Goal: Transaction & Acquisition: Register for event/course

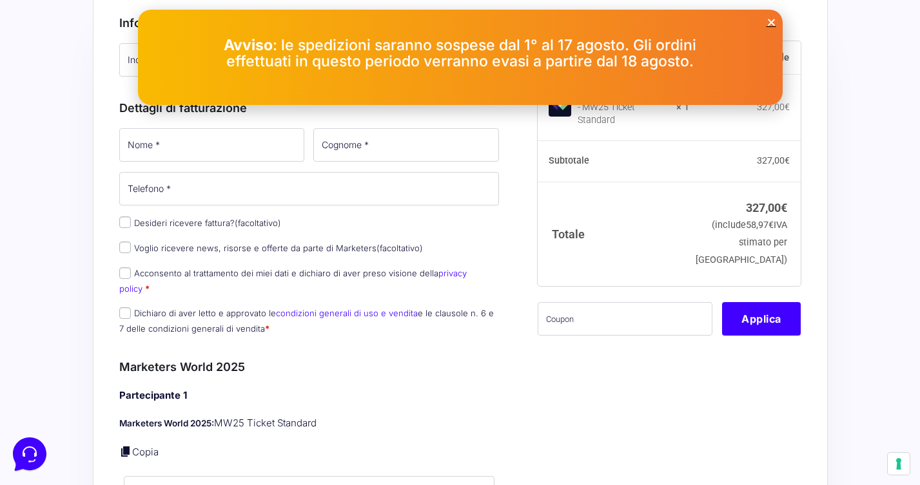
click at [772, 25] on icon "Close" at bounding box center [772, 22] width 10 height 10
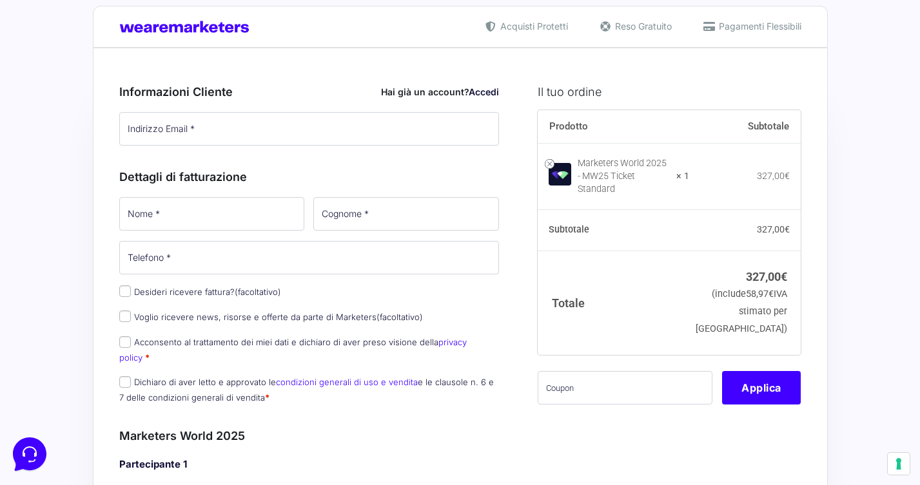
scroll to position [20, 0]
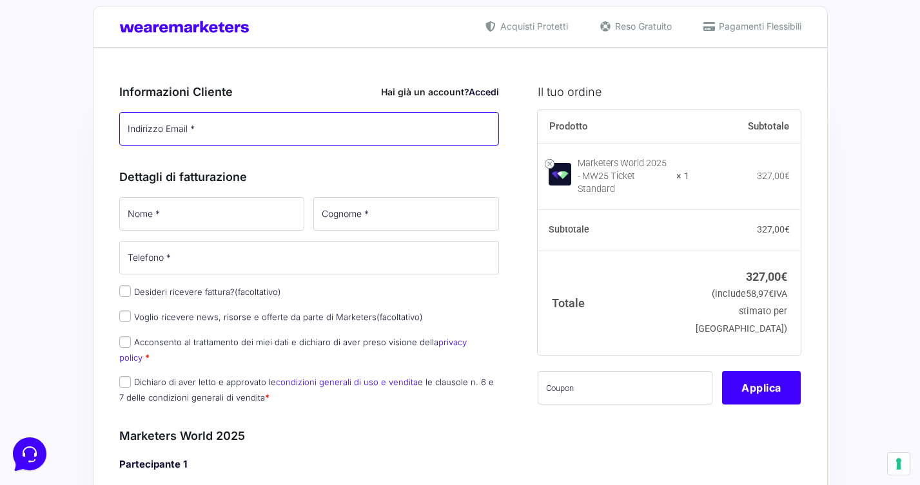
click at [333, 139] on input "Indirizzo Email *" at bounding box center [309, 129] width 380 height 34
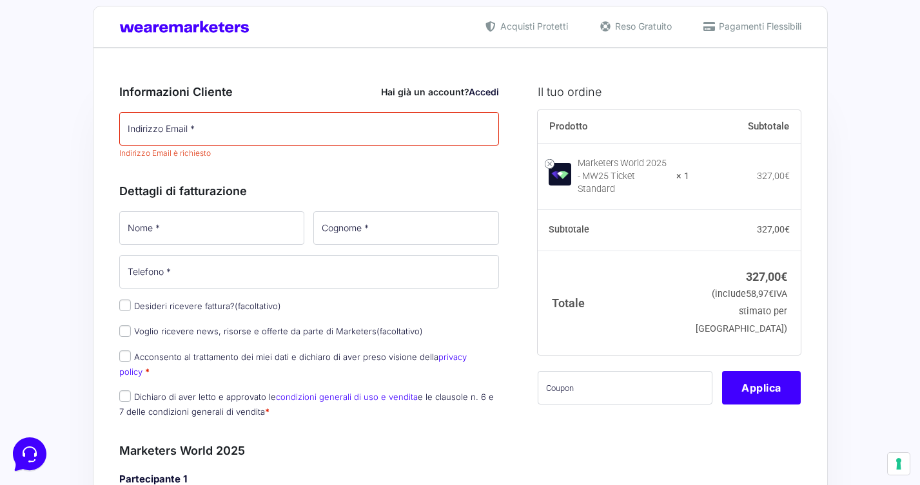
scroll to position [0, 0]
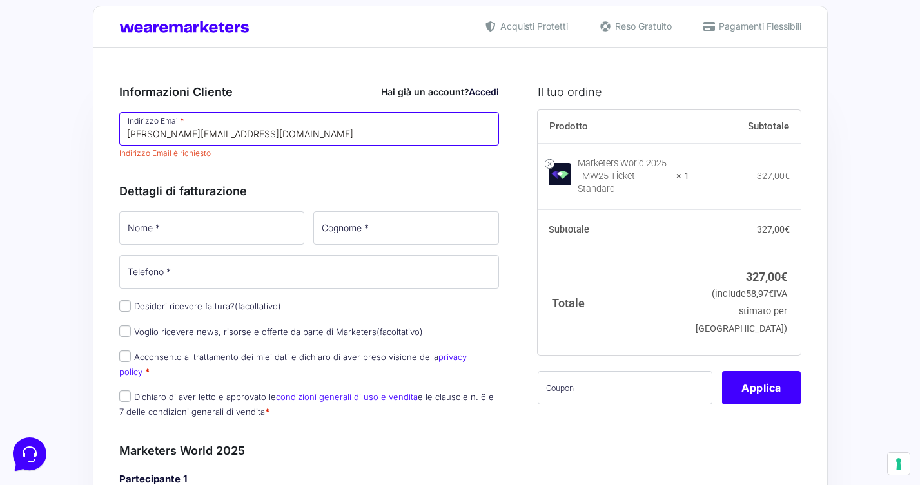
type input "[PERSON_NAME][EMAIL_ADDRESS][PERSON_NAME][DOMAIN_NAME]"
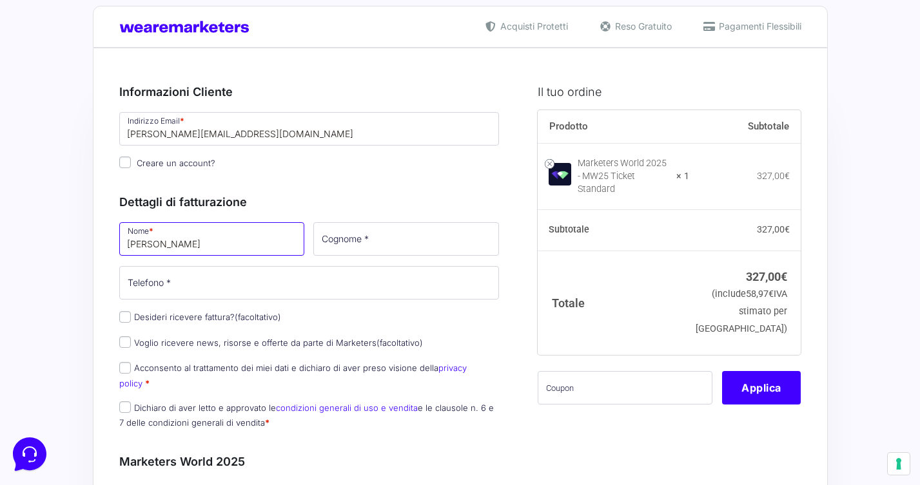
type input "[PERSON_NAME]"
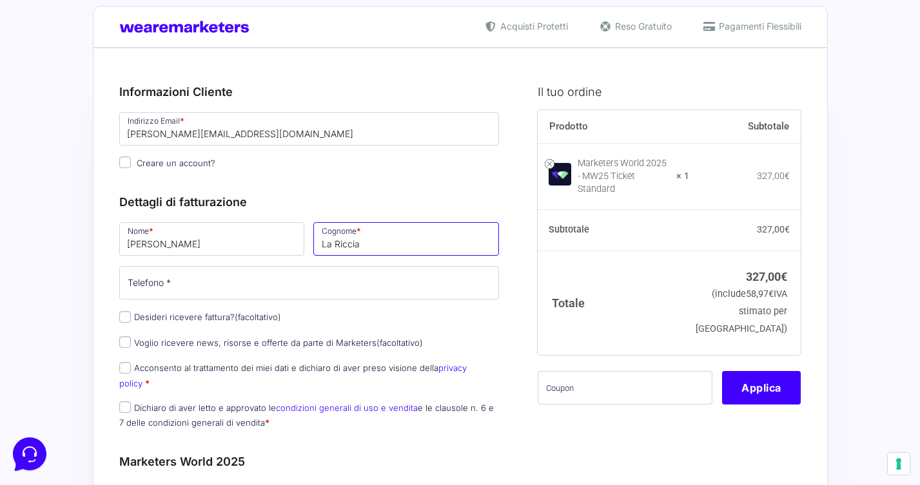
type input "La Riccia"
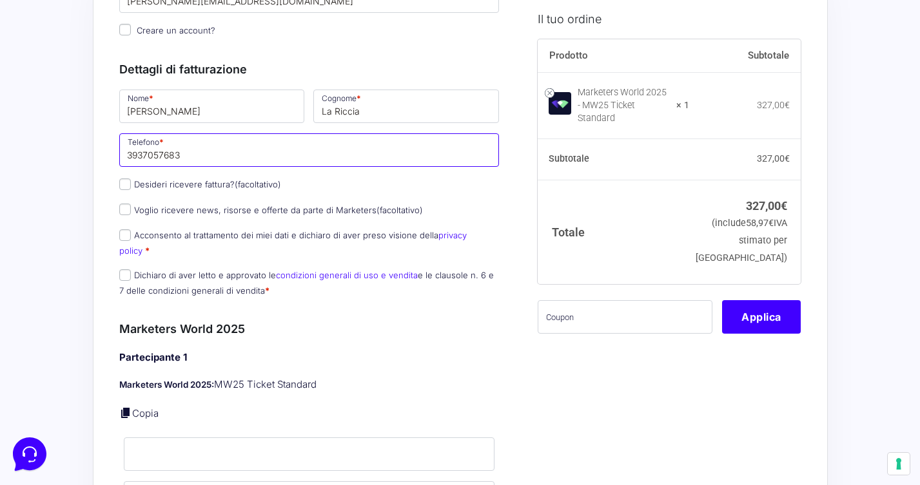
scroll to position [154, 0]
type input "3937057683"
click at [126, 180] on input "Desideri ricevere fattura? (facoltativo)" at bounding box center [125, 183] width 12 height 12
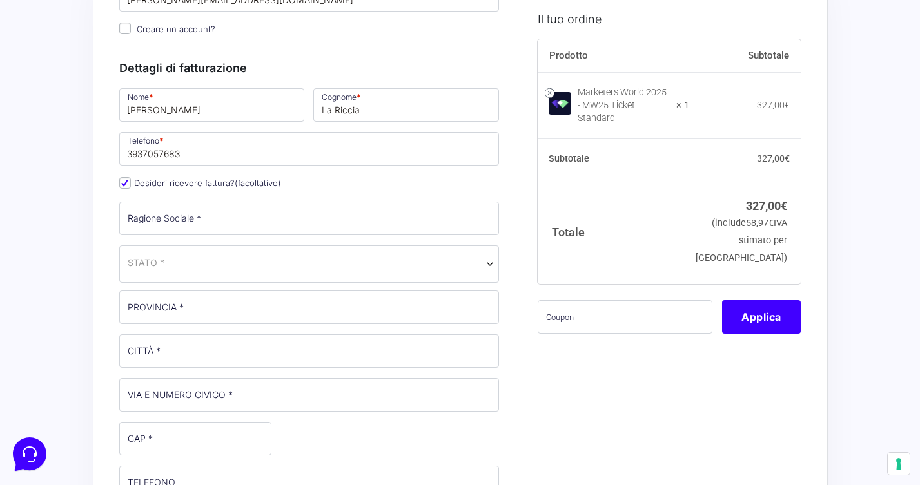
scroll to position [191, 0]
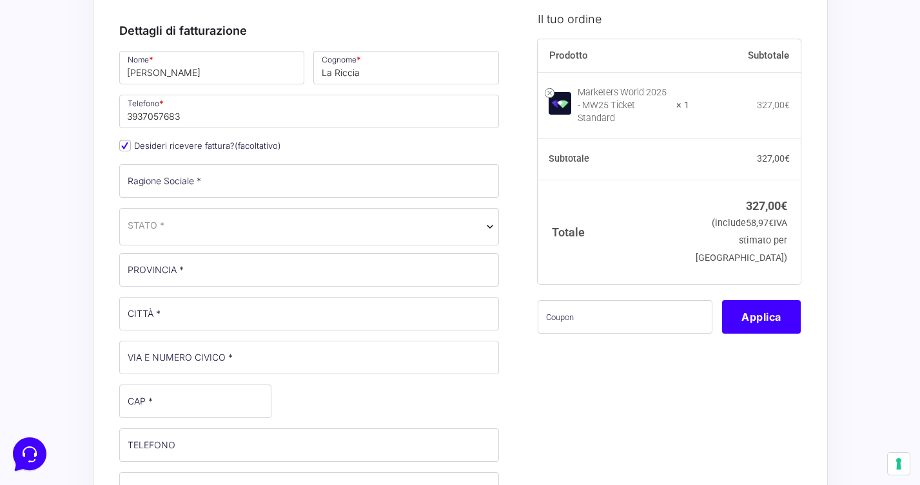
click at [128, 143] on input "Desideri ricevere fattura? (facoltativo)" at bounding box center [125, 146] width 12 height 12
checkbox input "false"
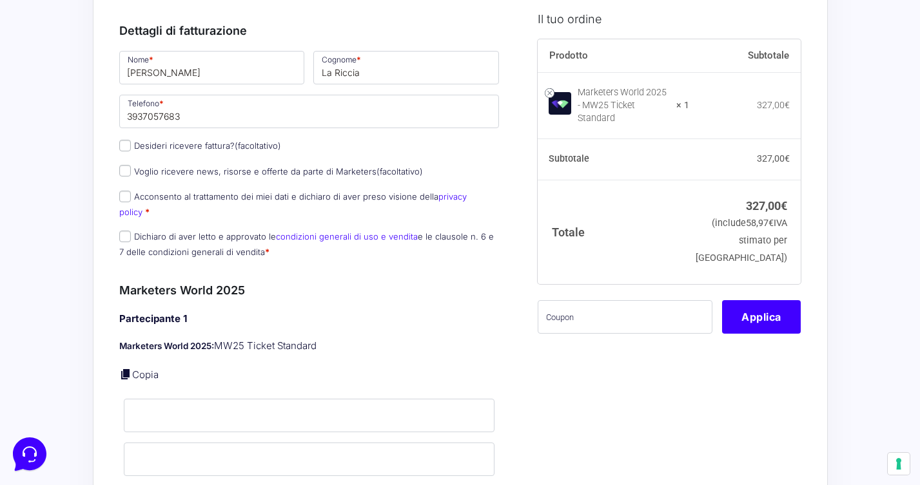
click at [133, 231] on label "Dichiaro di aver letto e approvato le condizioni generali di uso e vendita e le…" at bounding box center [306, 243] width 375 height 25
click at [131, 231] on input "Dichiaro di aver letto e approvato le condizioni generali di uso e vendita e le…" at bounding box center [125, 237] width 12 height 12
checkbox input "true"
click at [129, 198] on input "Acconsento al trattamento dei miei dati e dichiaro di aver preso visione della …" at bounding box center [125, 197] width 12 height 12
checkbox input "true"
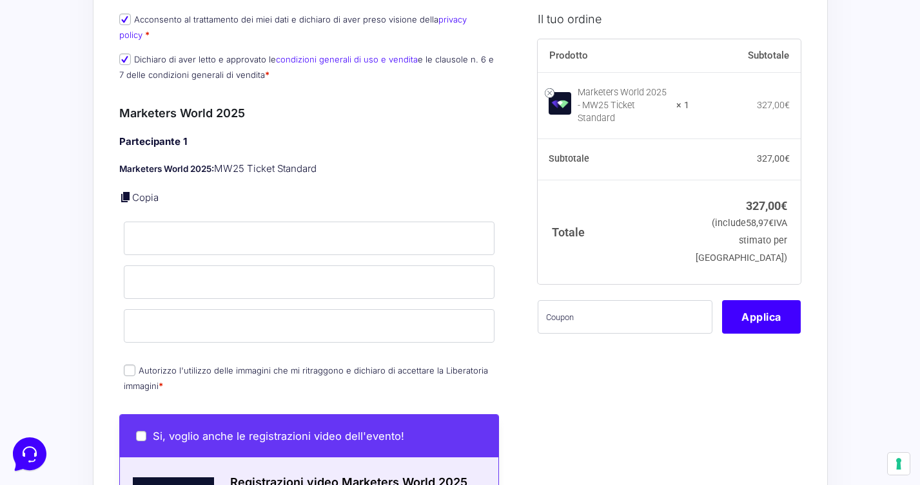
scroll to position [369, 0]
click at [175, 219] on p "Nome *" at bounding box center [309, 237] width 380 height 37
click at [205, 190] on p "Copia" at bounding box center [309, 197] width 380 height 15
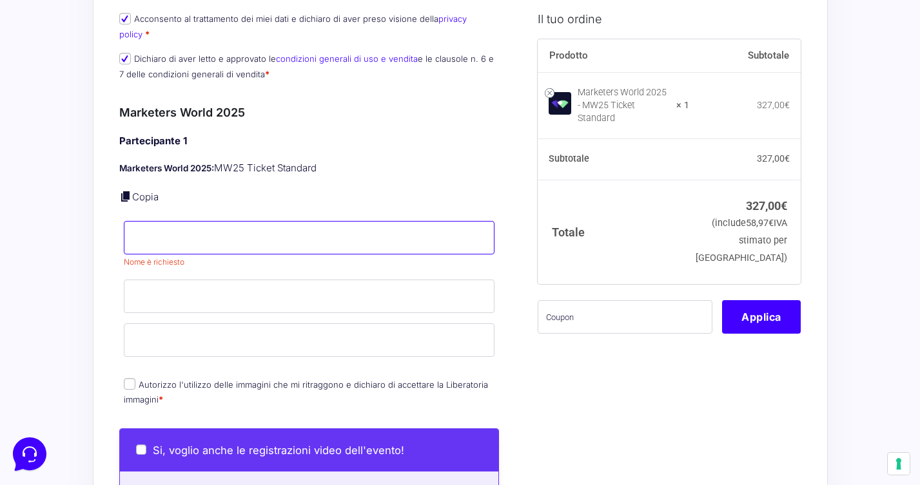
click at [203, 222] on input "Nome *" at bounding box center [309, 238] width 371 height 34
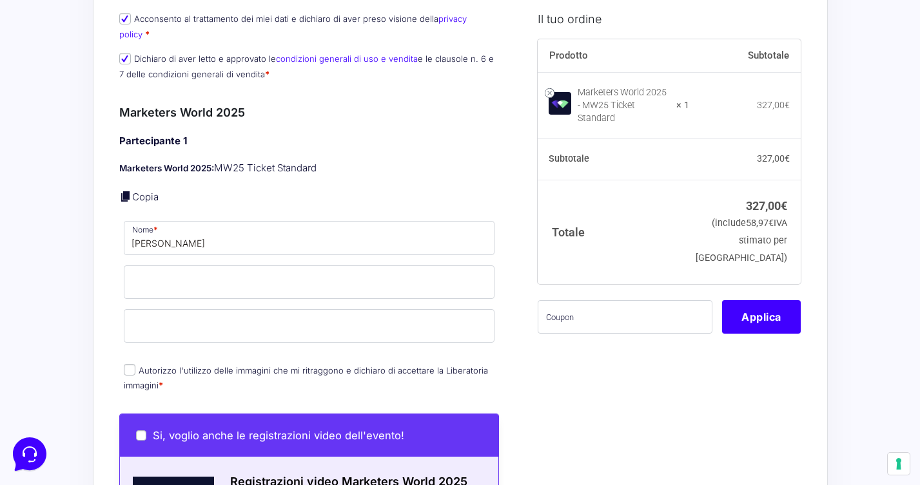
click at [227, 134] on h4 "Partecipante 1" at bounding box center [309, 141] width 380 height 15
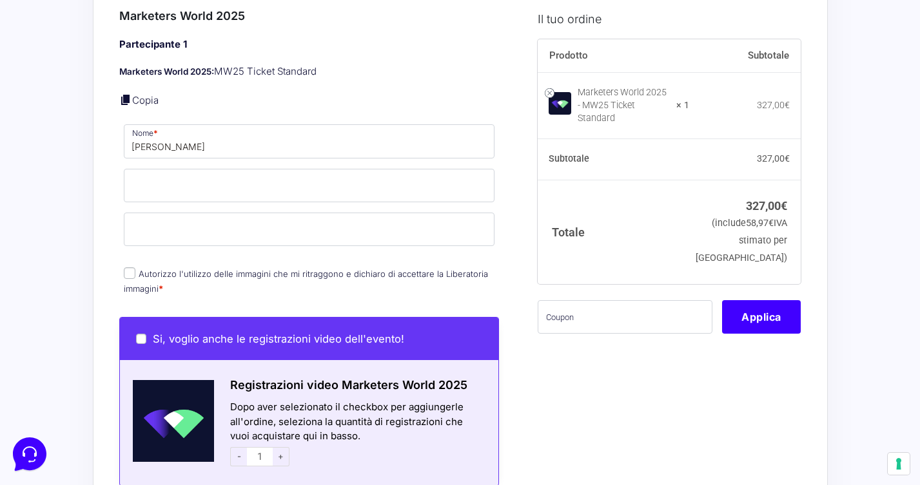
scroll to position [472, 0]
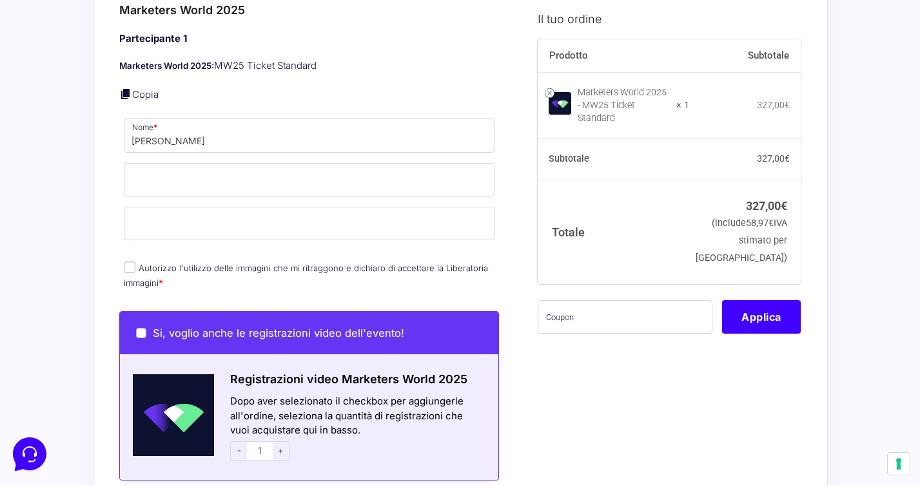
click at [270, 101] on div "Partecipante 1 Marketers World 2025: MW25 Ticket Standard Copia Nome * Veronica…" at bounding box center [309, 162] width 380 height 260
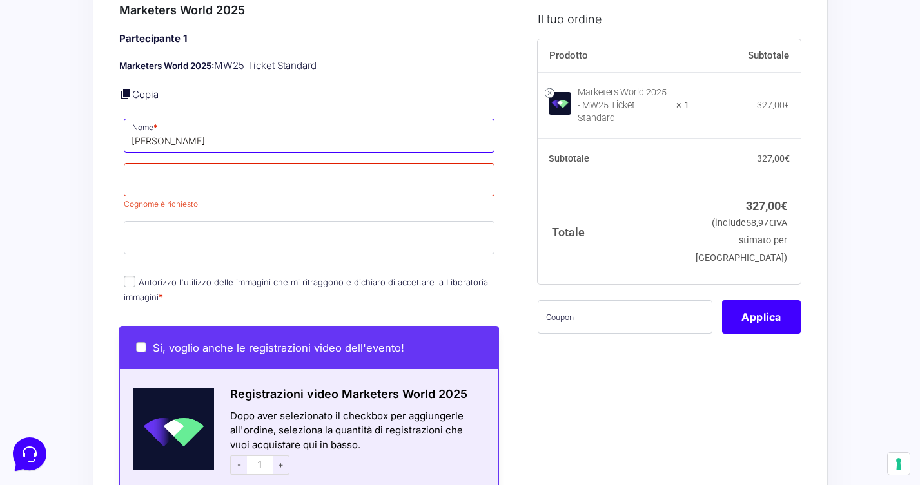
drag, startPoint x: 170, startPoint y: 124, endPoint x: 215, endPoint y: 124, distance: 45.1
click at [215, 124] on input "Veronica La Riccia" at bounding box center [309, 136] width 371 height 34
type input "[PERSON_NAME]"
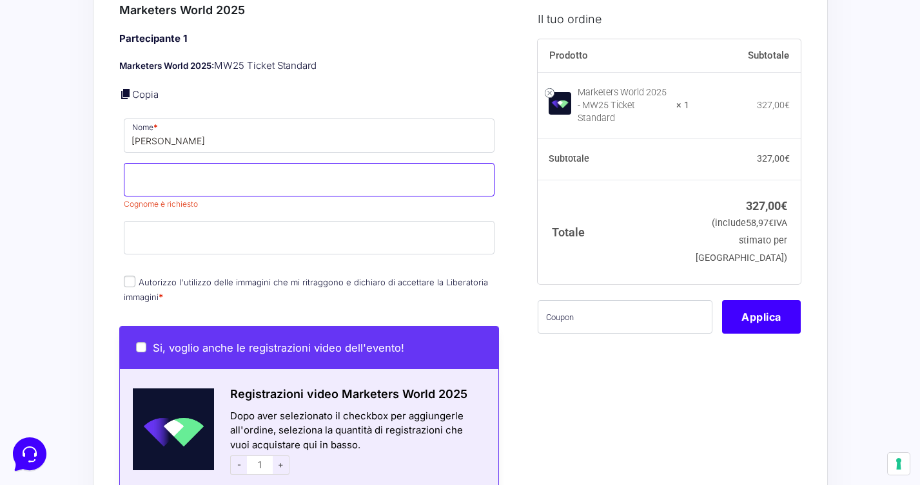
click at [197, 163] on input "Cognome *" at bounding box center [309, 180] width 371 height 34
type input "La Riccia"
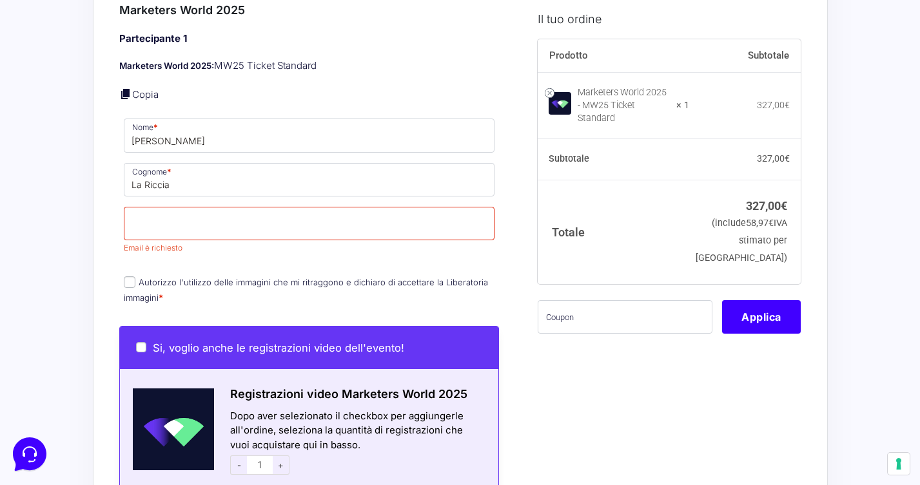
click at [93, 213] on div "Riepilogo Ordine 327,00 € Prodotto Subtotale Marketers World 2025 - MW25 Ticket…" at bounding box center [460, 415] width 735 height 1638
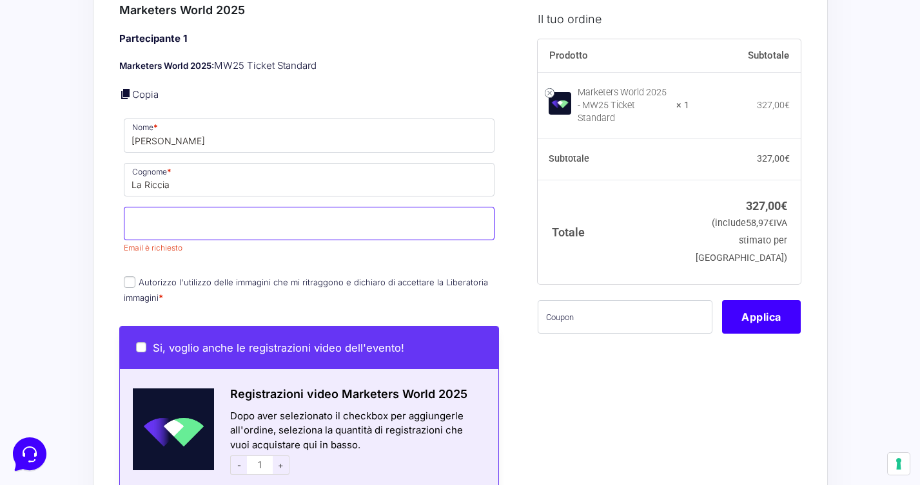
click at [168, 213] on input "Email *" at bounding box center [309, 224] width 371 height 34
type input "[PERSON_NAME][EMAIL_ADDRESS][PERSON_NAME][DOMAIN_NAME]"
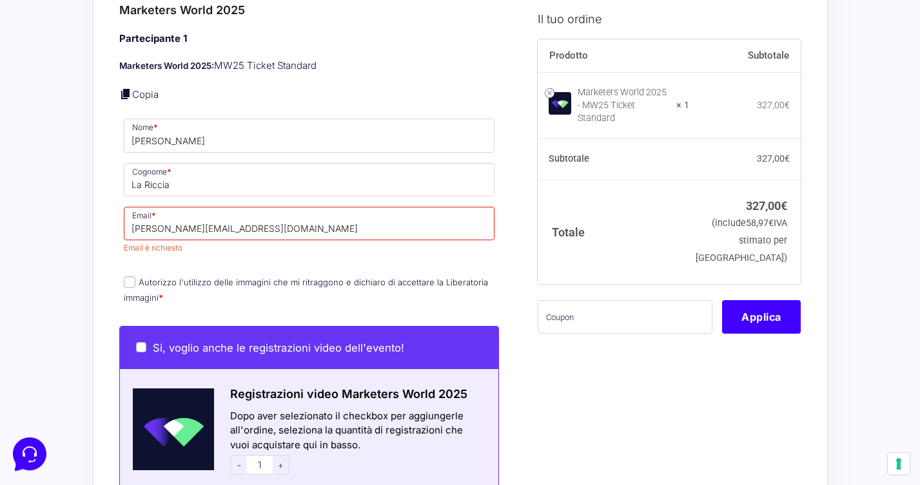
click at [241, 96] on div "Partecipante 1 Marketers World 2025: MW25 Ticket Standard Copia Nome * Veronica…" at bounding box center [309, 169] width 380 height 275
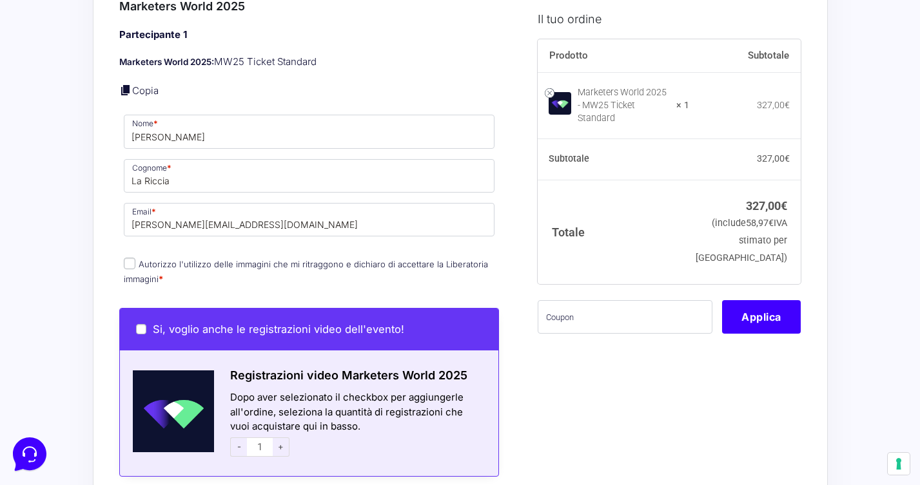
scroll to position [490, 0]
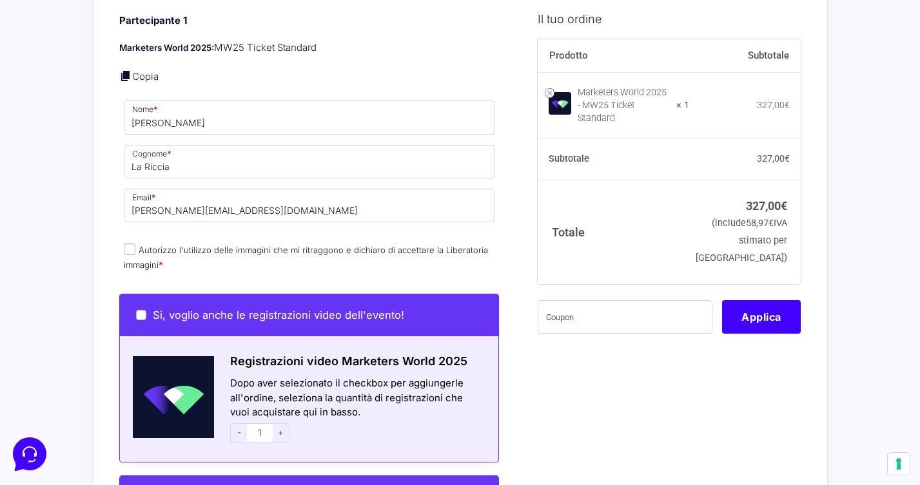
click at [128, 244] on input "Autorizzo l'utilizzo delle immagini che mi ritraggono e dichiaro di accettare l…" at bounding box center [130, 250] width 12 height 12
checkbox input "true"
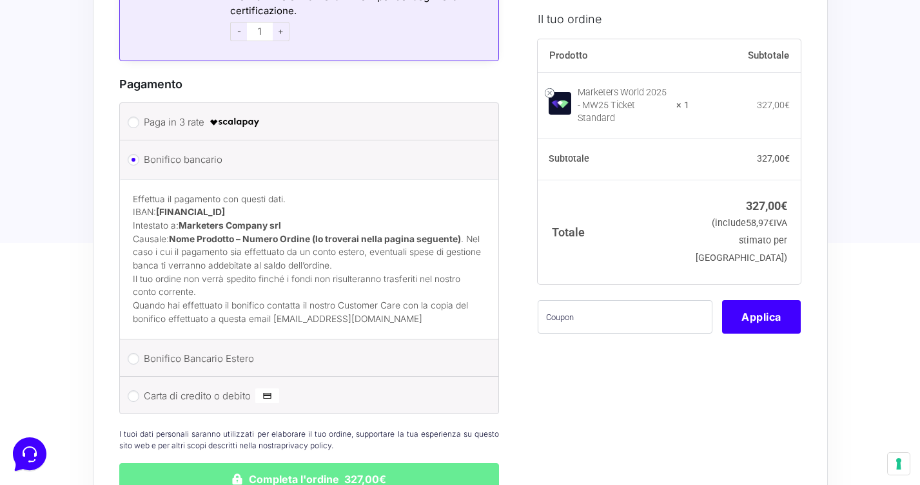
scroll to position [1163, 0]
click at [130, 117] on input "Paga in 3 rate" at bounding box center [134, 123] width 12 height 12
radio input "true"
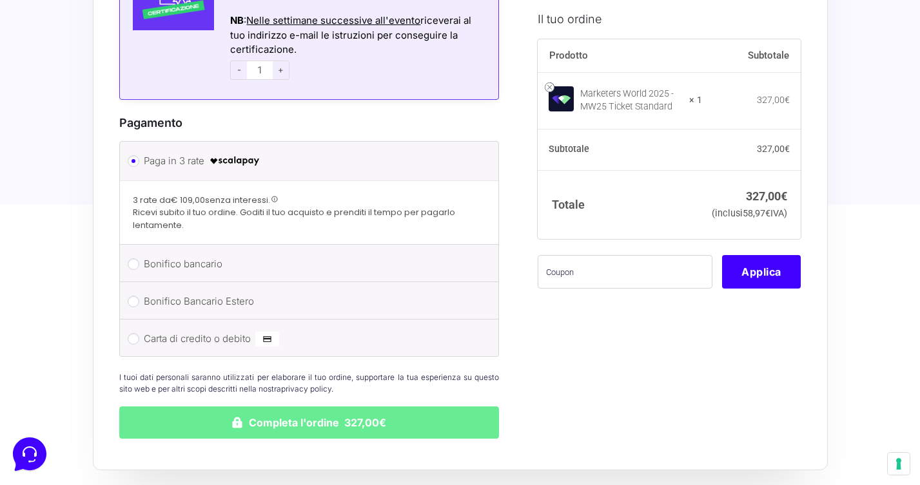
scroll to position [1177, 0]
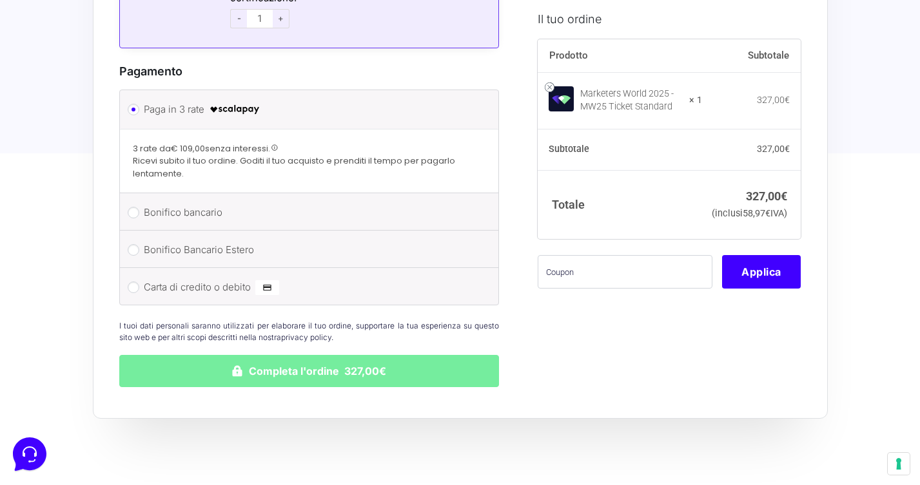
click at [307, 355] on button "Completa l'ordine 327,00€" at bounding box center [309, 371] width 380 height 32
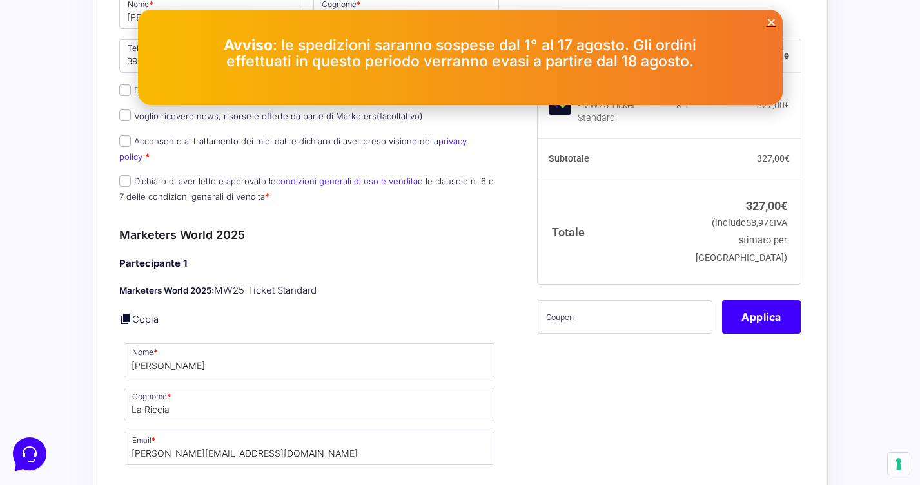
scroll to position [250, 0]
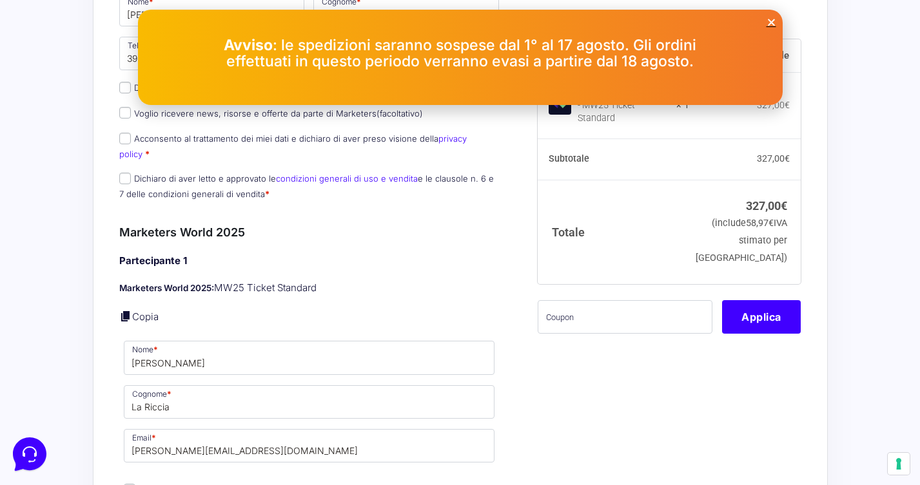
click at [771, 23] on icon "Close" at bounding box center [772, 22] width 10 height 10
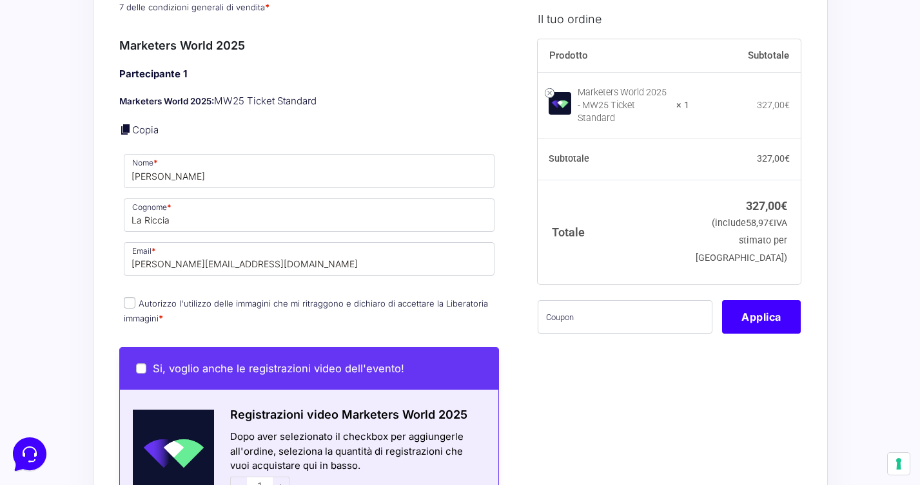
scroll to position [437, 0]
click at [132, 297] on input "Autorizzo l'utilizzo delle immagini che mi ritraggono e dichiaro di accettare l…" at bounding box center [130, 303] width 12 height 12
checkbox input "true"
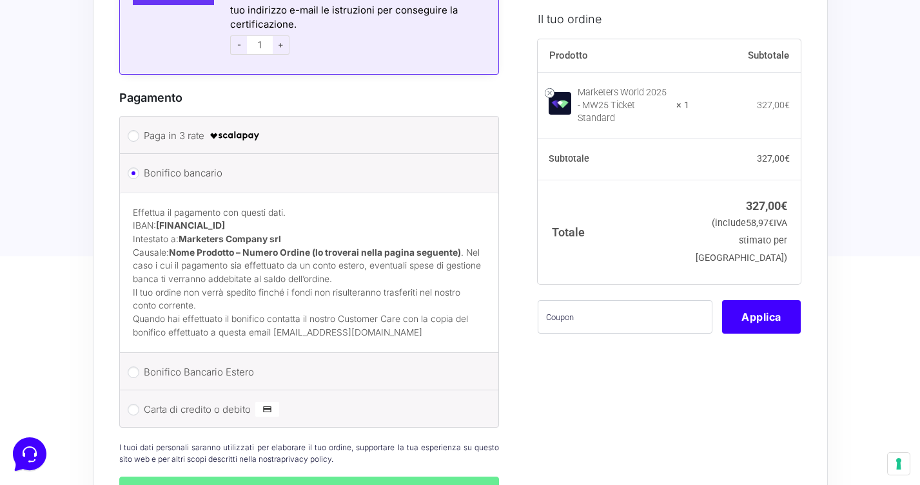
scroll to position [1152, 0]
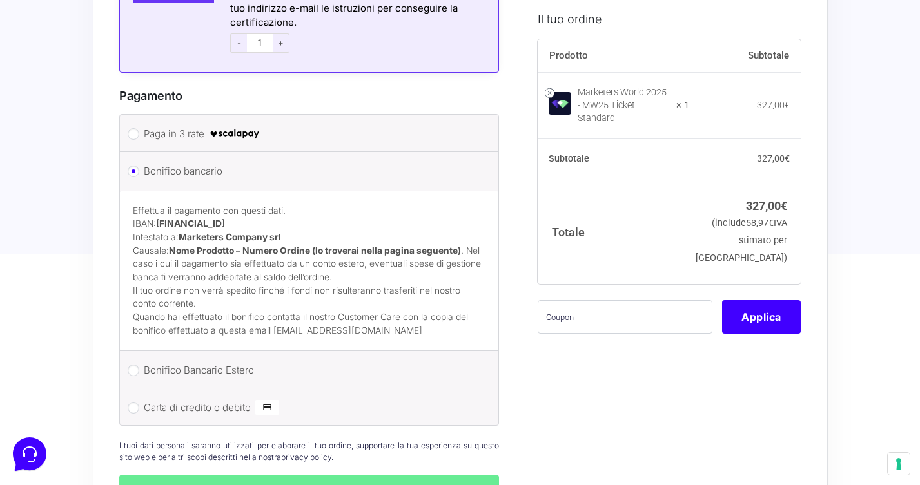
click at [133, 402] on input "Carta di credito o debito" at bounding box center [134, 408] width 12 height 12
radio input "true"
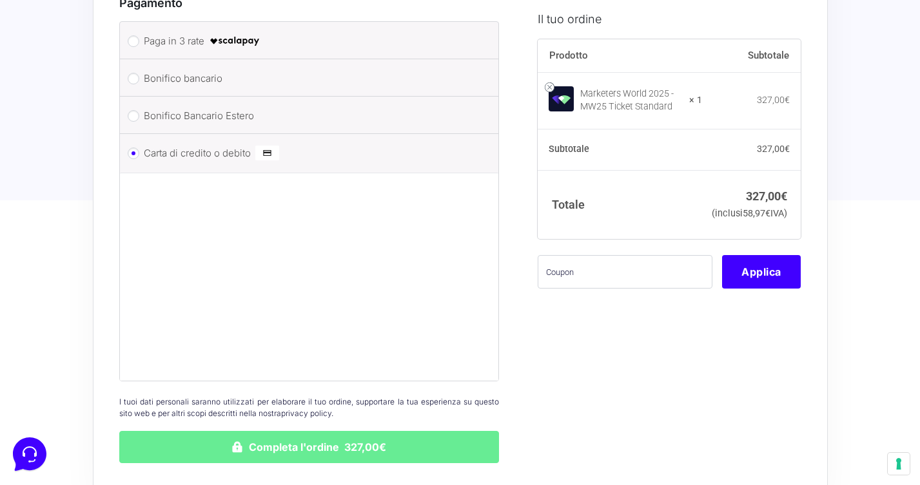
scroll to position [1251, 0]
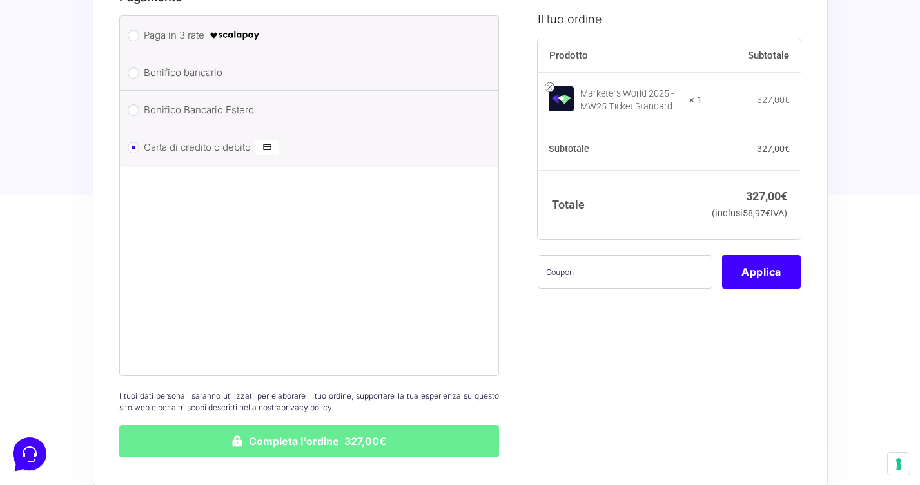
click at [311, 426] on button "Completa l'ordine 327,00€" at bounding box center [309, 442] width 380 height 32
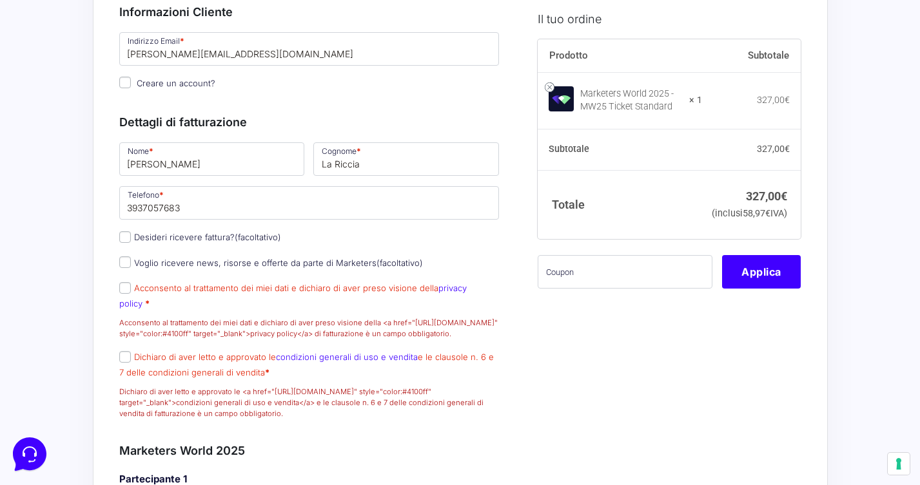
scroll to position [210, 0]
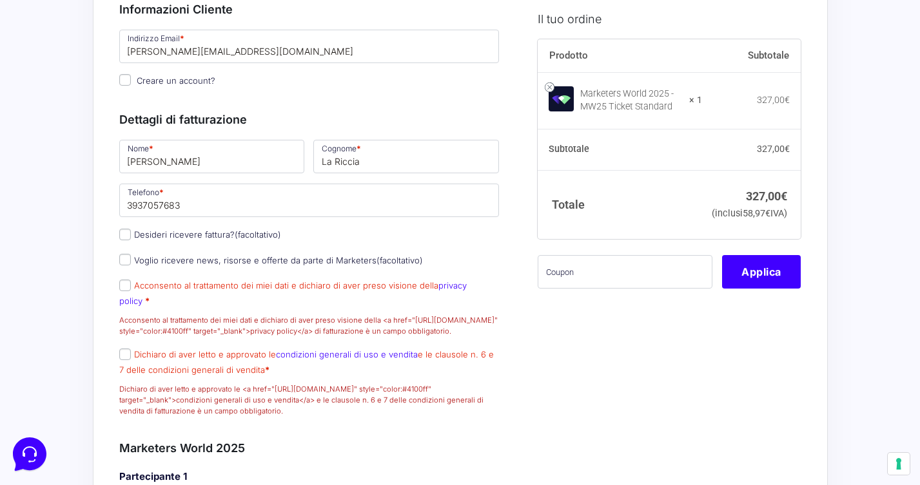
click at [126, 291] on input "Acconsento al trattamento dei miei dati e dichiaro di aver preso visione della …" at bounding box center [125, 286] width 12 height 12
checkbox input "true"
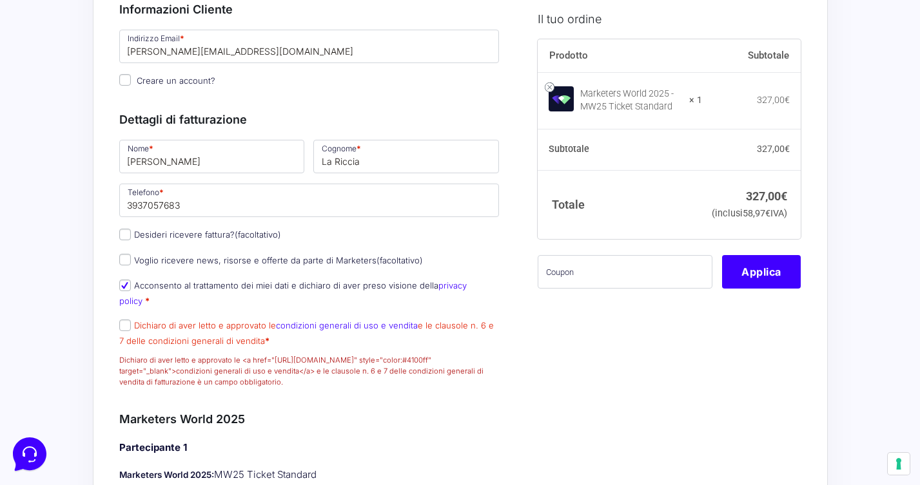
click at [123, 328] on input "Dichiaro di aver letto e approvato le condizioni generali di uso e vendita e le…" at bounding box center [125, 326] width 12 height 12
checkbox input "true"
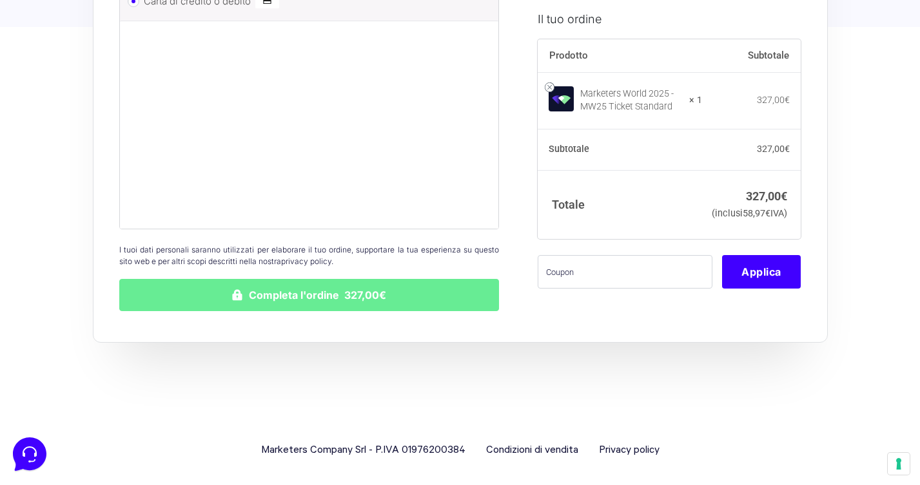
scroll to position [1504, 0]
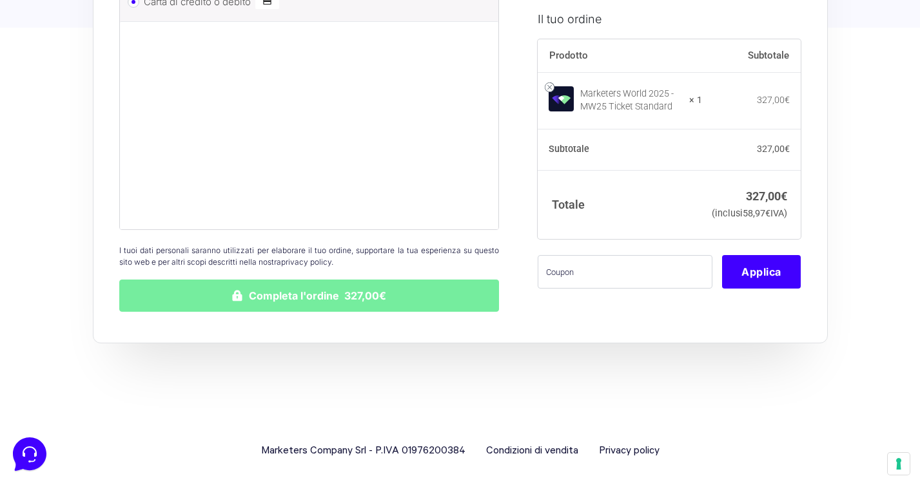
click at [264, 282] on button "Completa l'ordine 327,00€" at bounding box center [309, 296] width 380 height 32
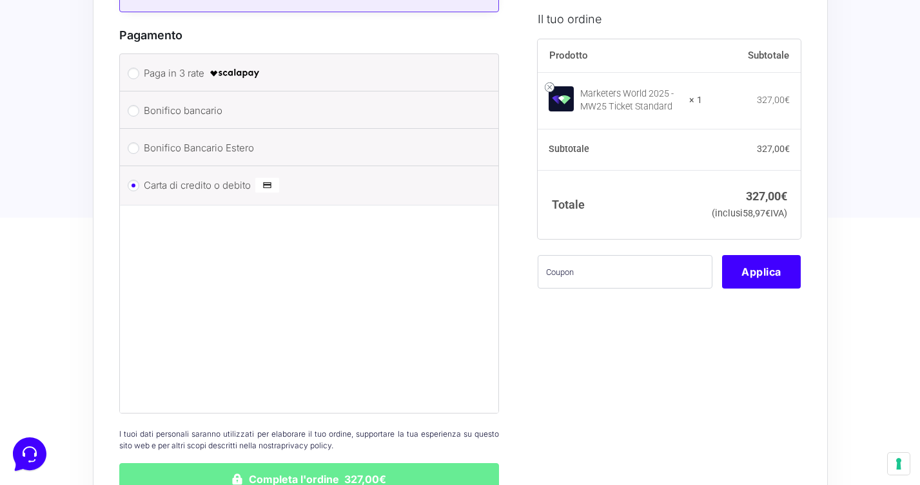
scroll to position [1308, 0]
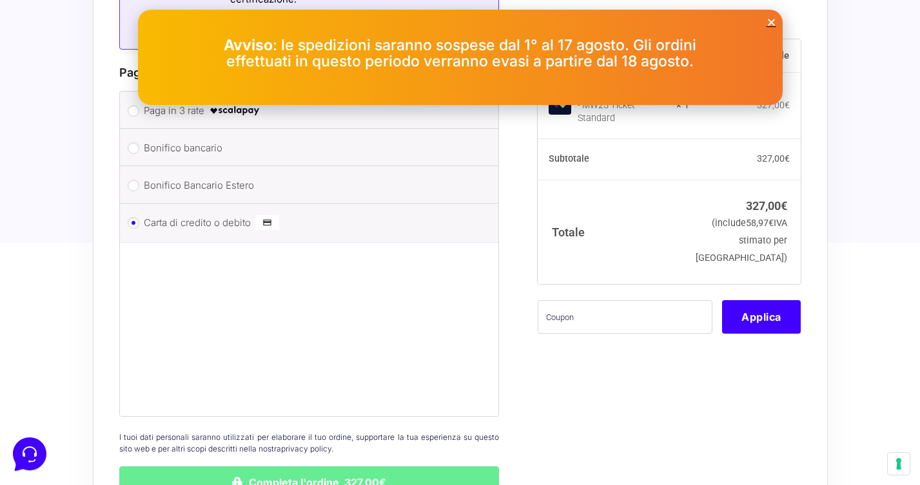
click at [769, 19] on icon "Close" at bounding box center [772, 22] width 10 height 10
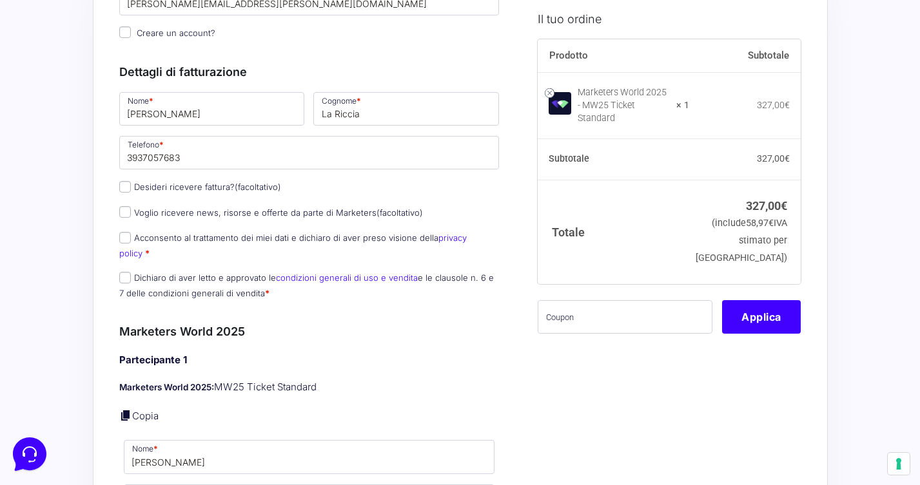
scroll to position [164, 0]
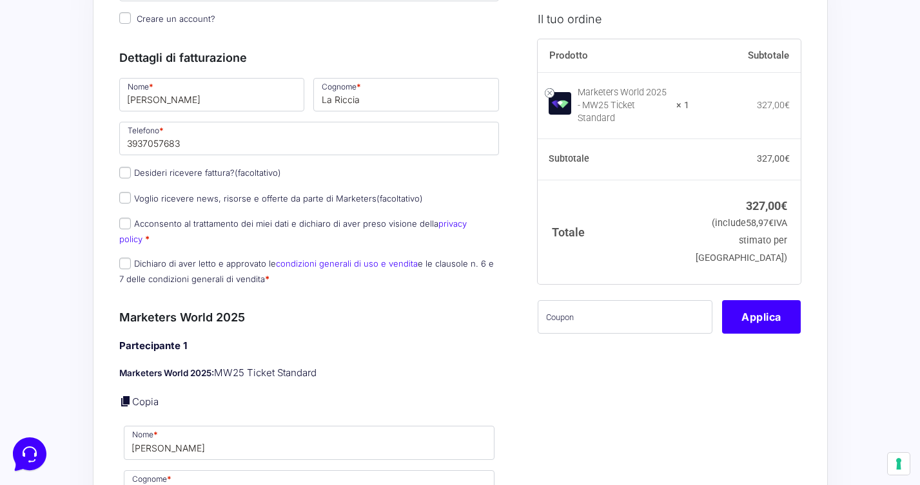
click at [129, 219] on input "Acconsento al trattamento dei miei dati e dichiaro di aver preso visione della …" at bounding box center [125, 224] width 12 height 12
checkbox input "true"
click at [129, 258] on input "Dichiaro di aver letto e approvato le condizioni generali di uso e vendita e le…" at bounding box center [125, 264] width 12 height 12
checkbox input "true"
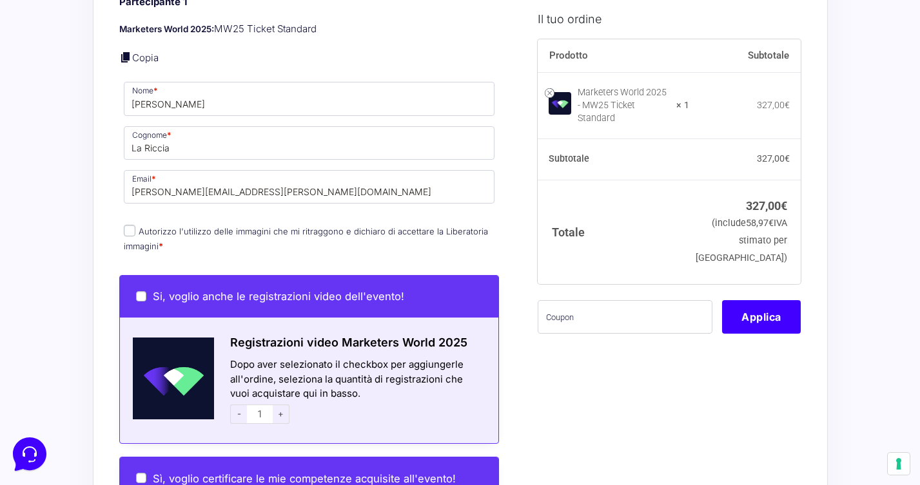
scroll to position [513, 0]
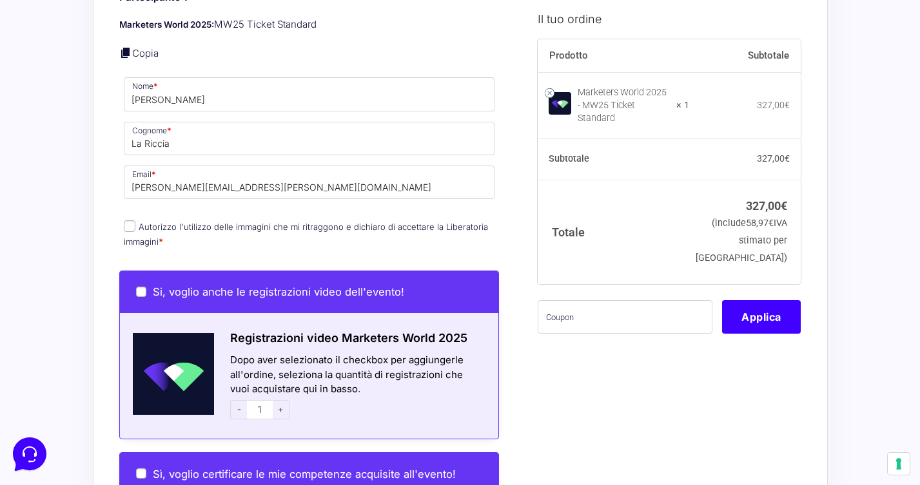
click at [133, 221] on input "Autorizzo l'utilizzo delle immagini che mi ritraggono e dichiaro di accettare l…" at bounding box center [130, 227] width 12 height 12
checkbox input "true"
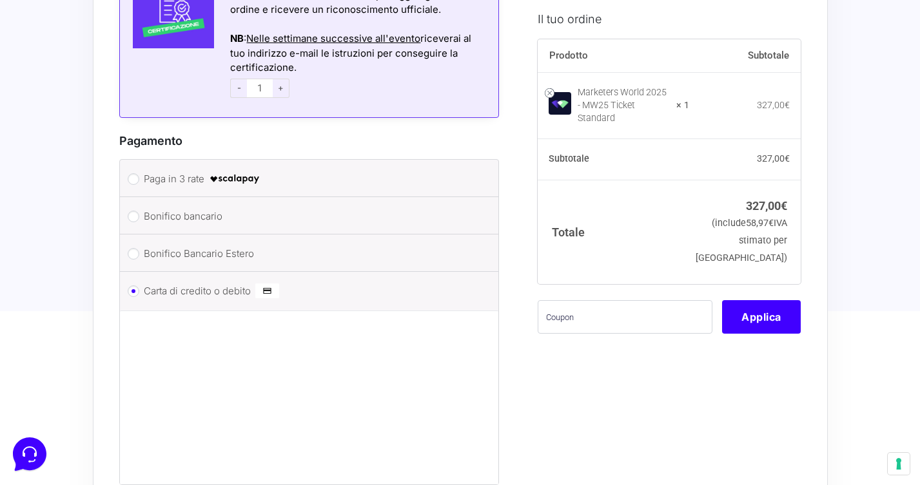
scroll to position [1223, 0]
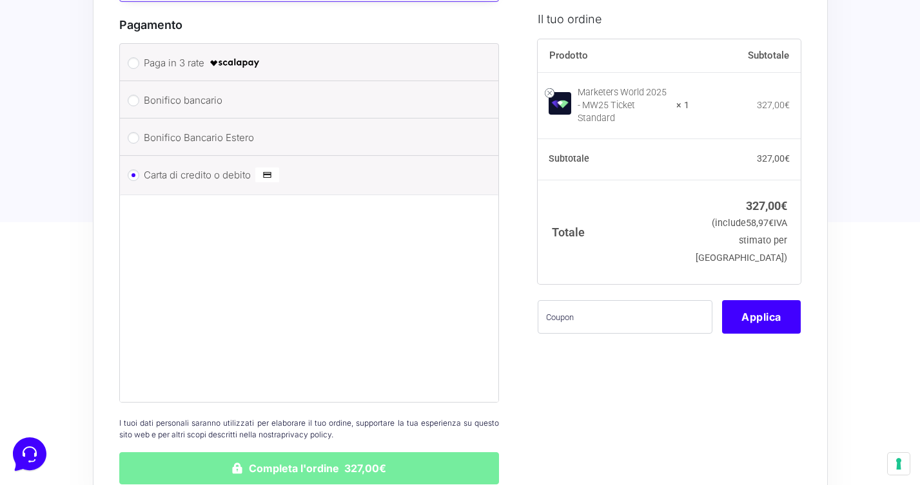
click at [295, 453] on button "Completa l'ordine 327,00€" at bounding box center [309, 469] width 380 height 32
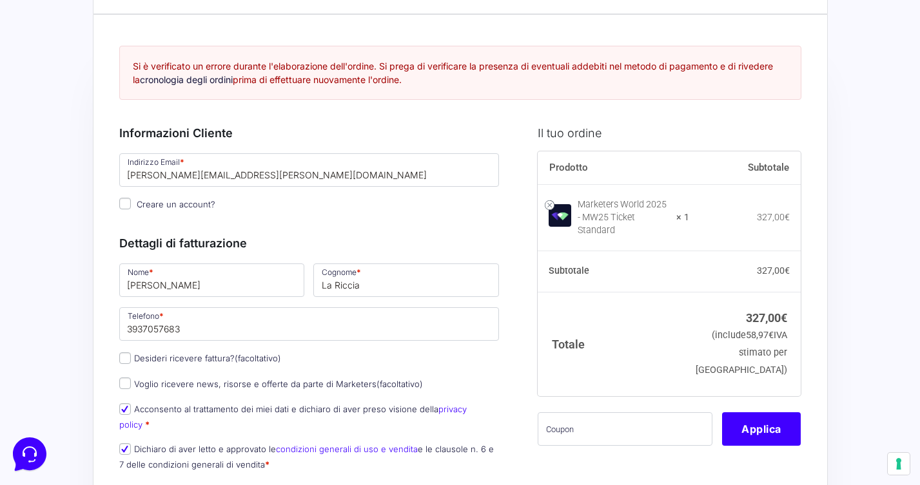
scroll to position [24, 0]
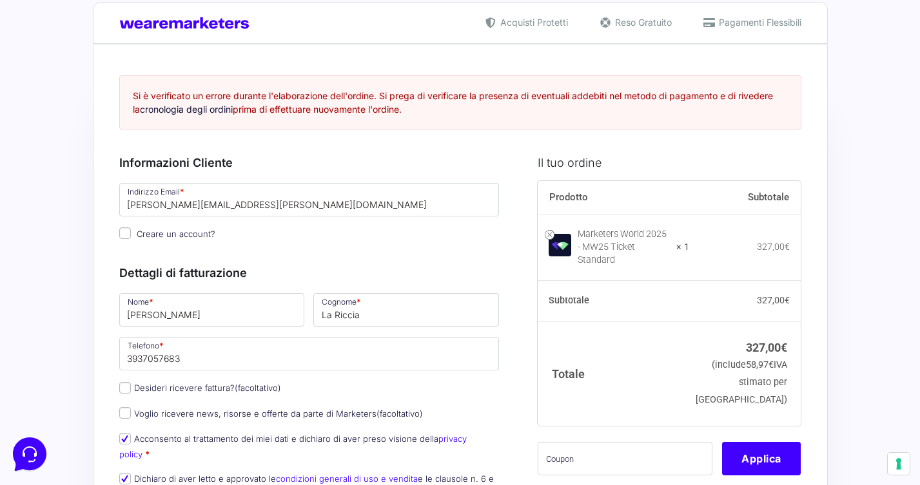
click at [658, 17] on span "Reso Gratuito" at bounding box center [642, 22] width 60 height 14
click at [163, 40] on div "Acquisti Protetti Reso Gratuito Pagamenti Flessibili" at bounding box center [460, 23] width 735 height 42
click at [163, 29] on img at bounding box center [187, 23] width 137 height 12
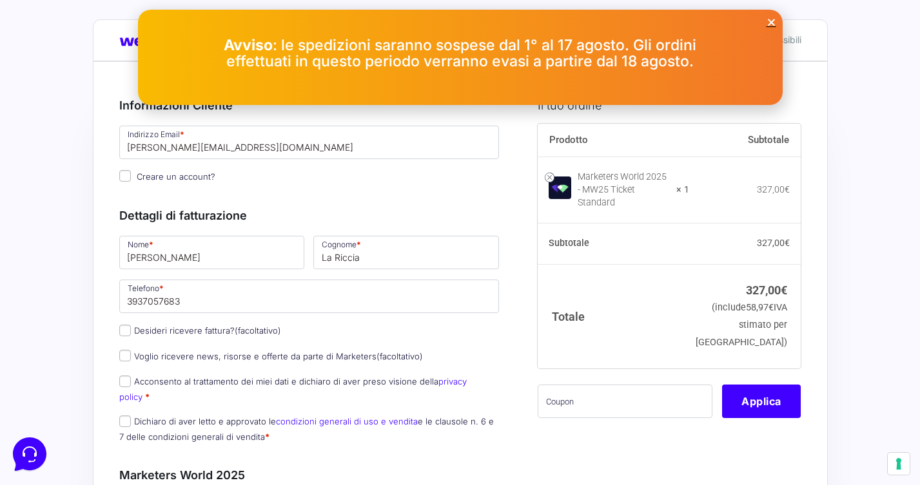
scroll to position [14, 0]
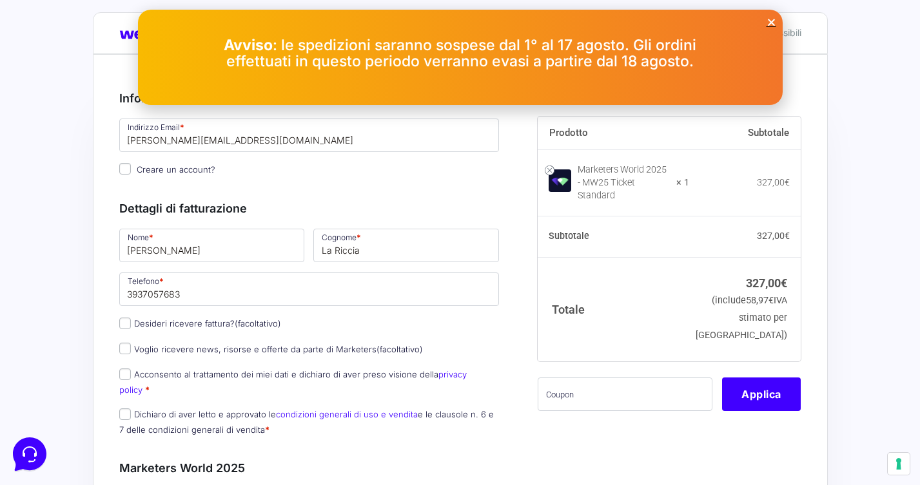
click at [774, 21] on icon "Close" at bounding box center [772, 22] width 10 height 10
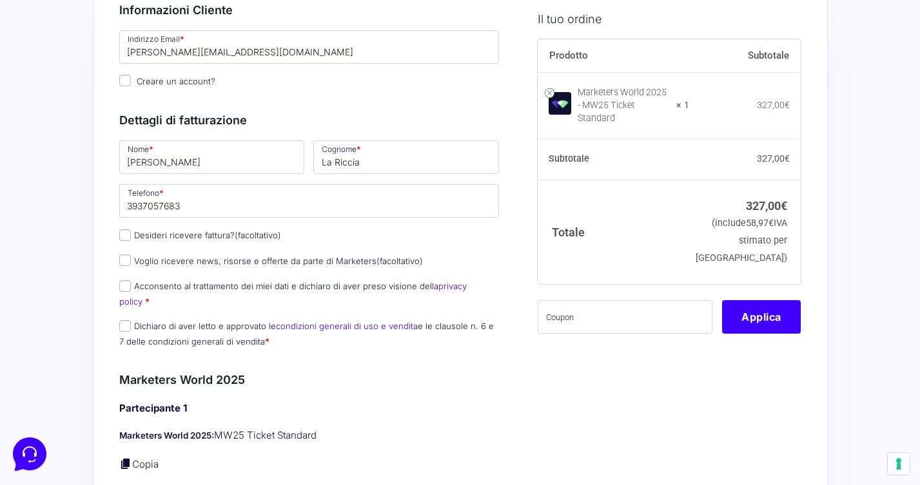
scroll to position [135, 0]
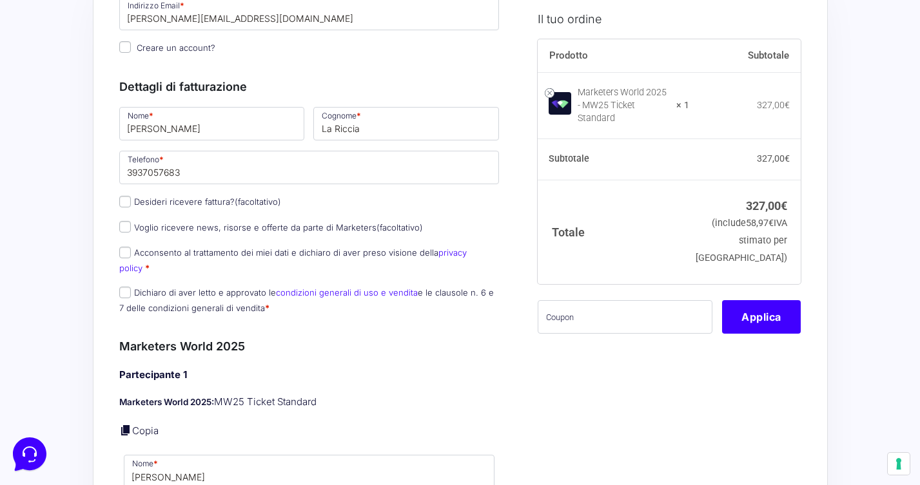
click at [123, 287] on input "Dichiaro di aver letto e approvato le condizioni generali di uso e vendita e le…" at bounding box center [125, 293] width 12 height 12
checkbox input "true"
click at [126, 253] on input "Acconsento al trattamento dei miei dati e dichiaro di aver preso visione della …" at bounding box center [125, 253] width 12 height 12
checkbox input "true"
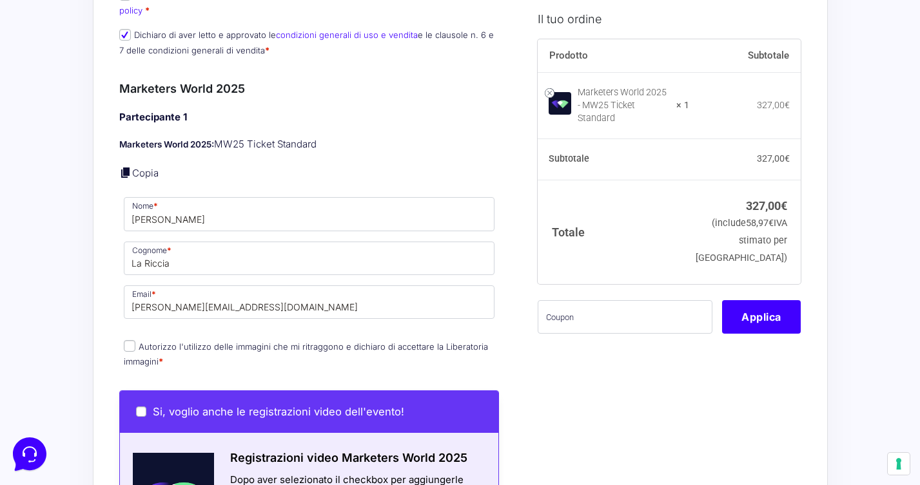
scroll to position [418, 0]
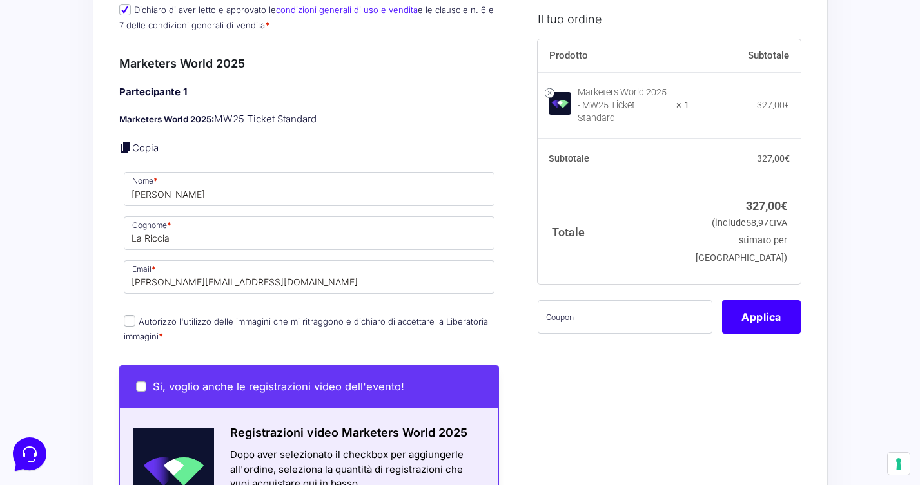
click at [130, 315] on input "Autorizzo l'utilizzo delle immagini che mi ritraggono e dichiaro di accettare l…" at bounding box center [130, 321] width 12 height 12
checkbox input "true"
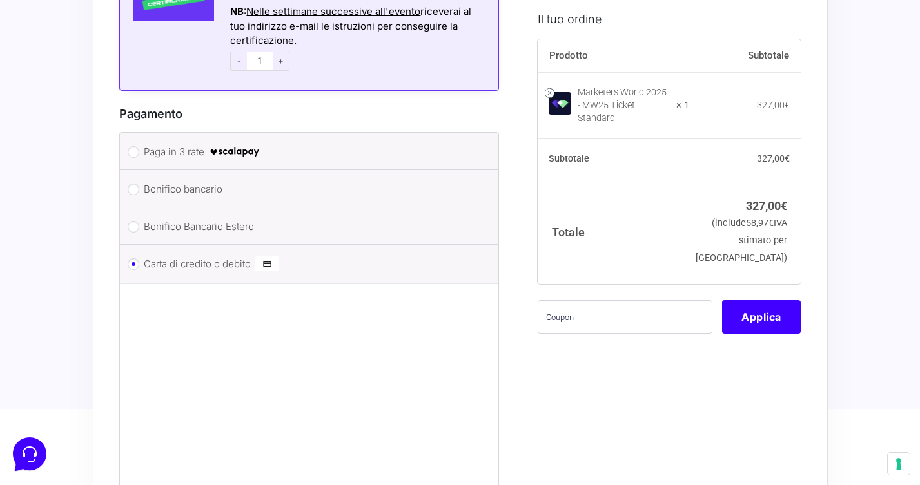
scroll to position [1136, 0]
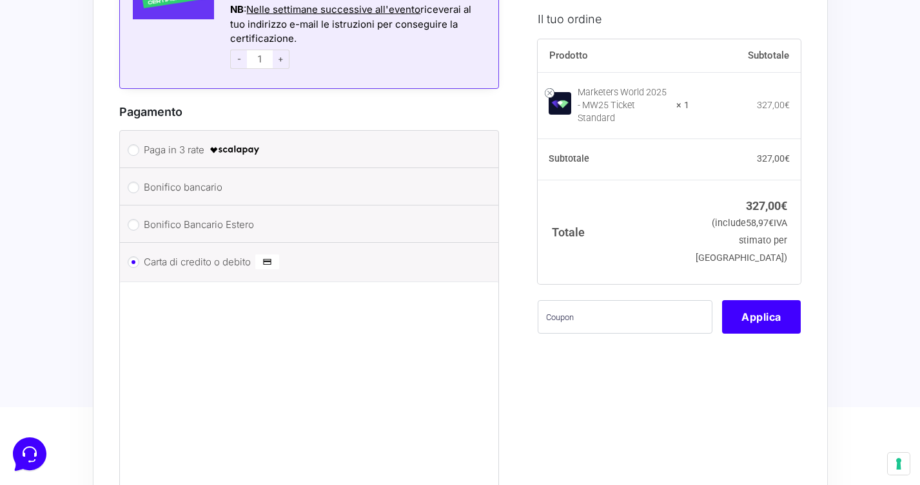
click at [139, 131] on li "Paga in 3 rate" at bounding box center [309, 149] width 379 height 37
click at [137, 144] on input "Paga in 3 rate" at bounding box center [134, 150] width 12 height 12
radio input "true"
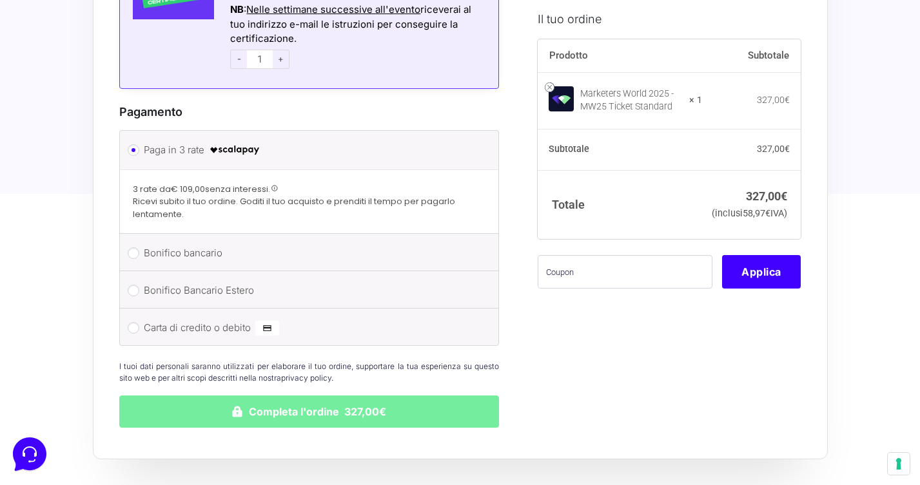
click at [302, 396] on button "Completa l'ordine 327,00€" at bounding box center [309, 412] width 380 height 32
